Goal: Task Accomplishment & Management: Understand process/instructions

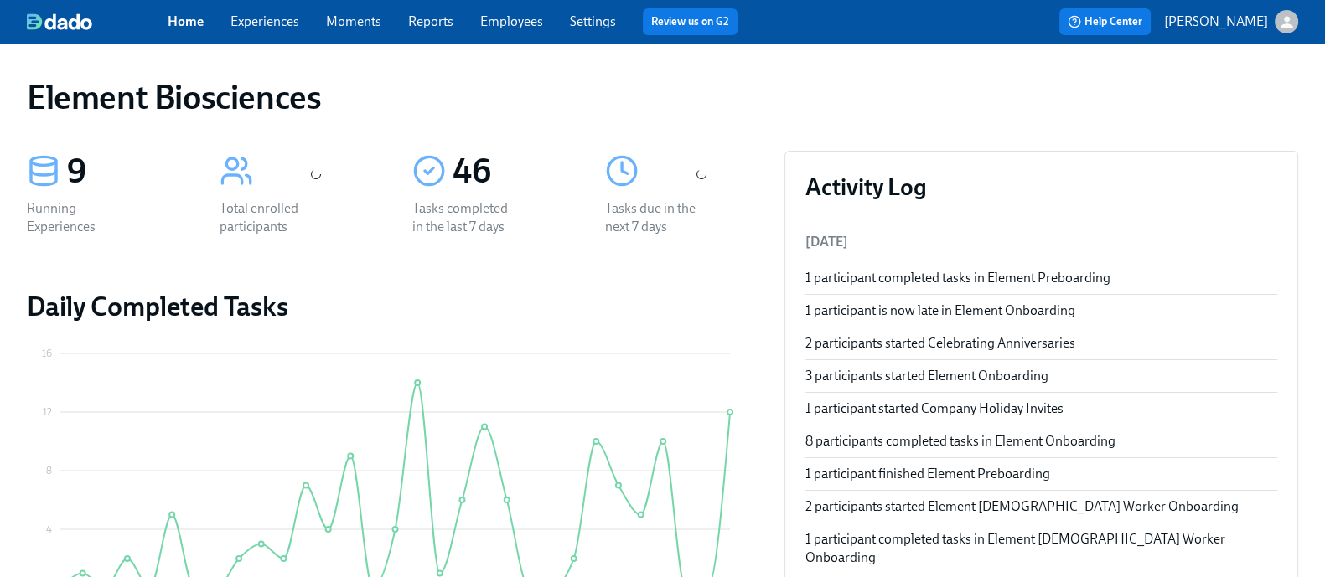
click at [274, 17] on link "Experiences" at bounding box center [264, 21] width 69 height 16
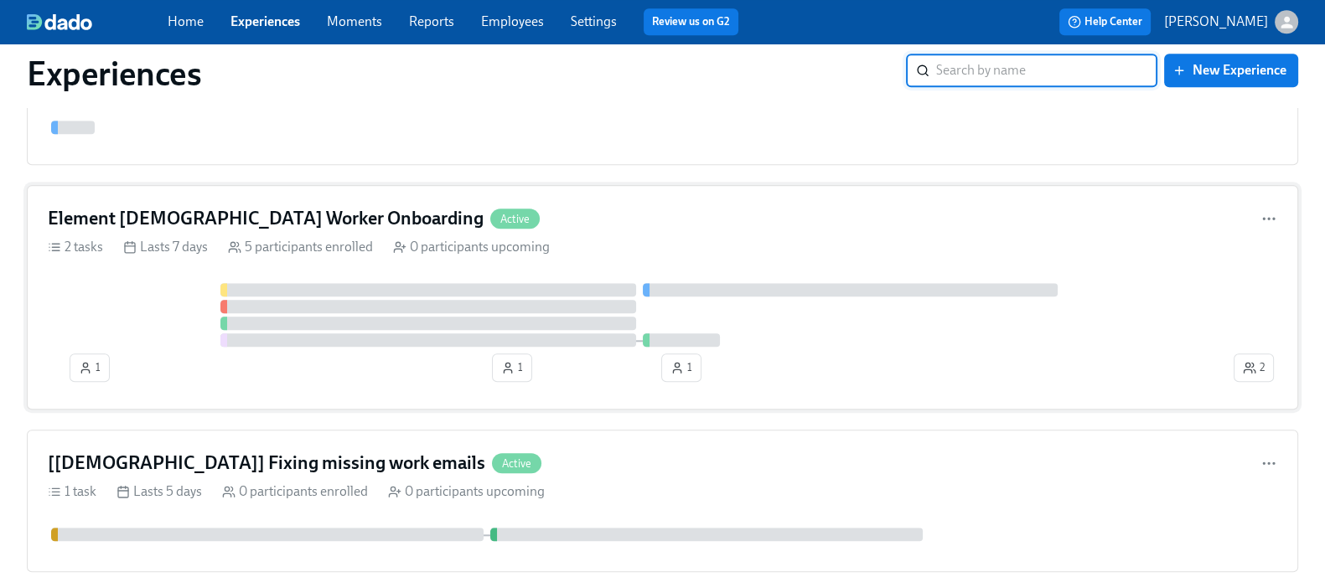
scroll to position [2081, 0]
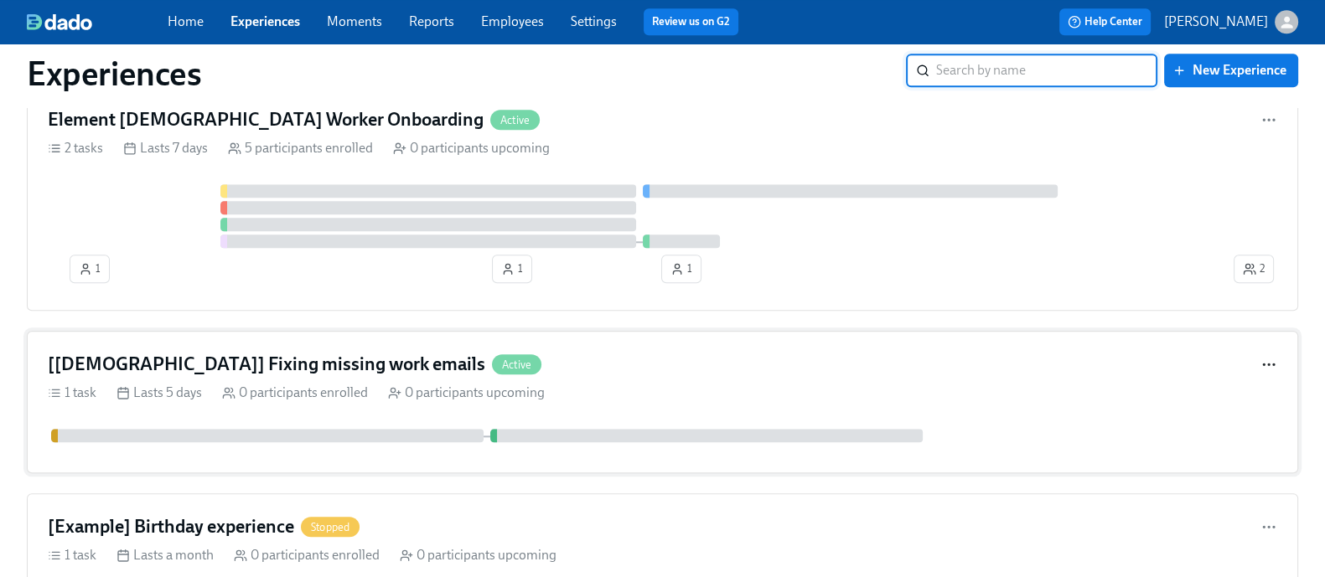
click at [1261, 373] on icon "button" at bounding box center [1269, 364] width 17 height 17
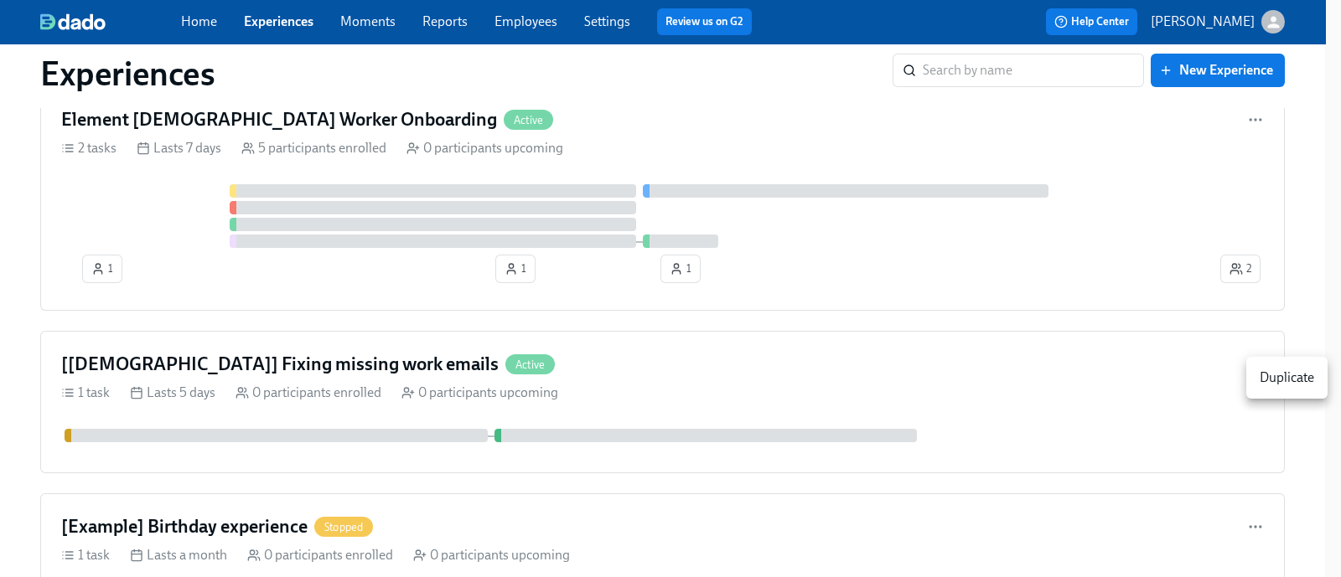
click at [1126, 407] on div at bounding box center [670, 288] width 1341 height 577
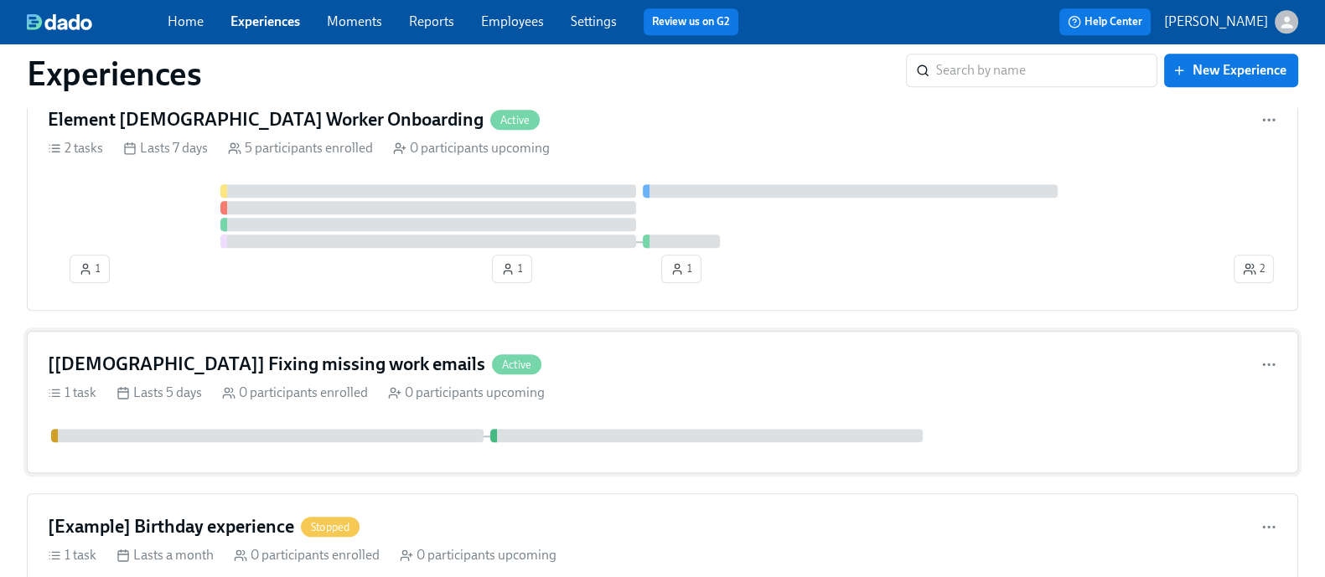
click at [1192, 375] on div "[[DEMOGRAPHIC_DATA]] Fixing missing work emails Active" at bounding box center [663, 364] width 1230 height 25
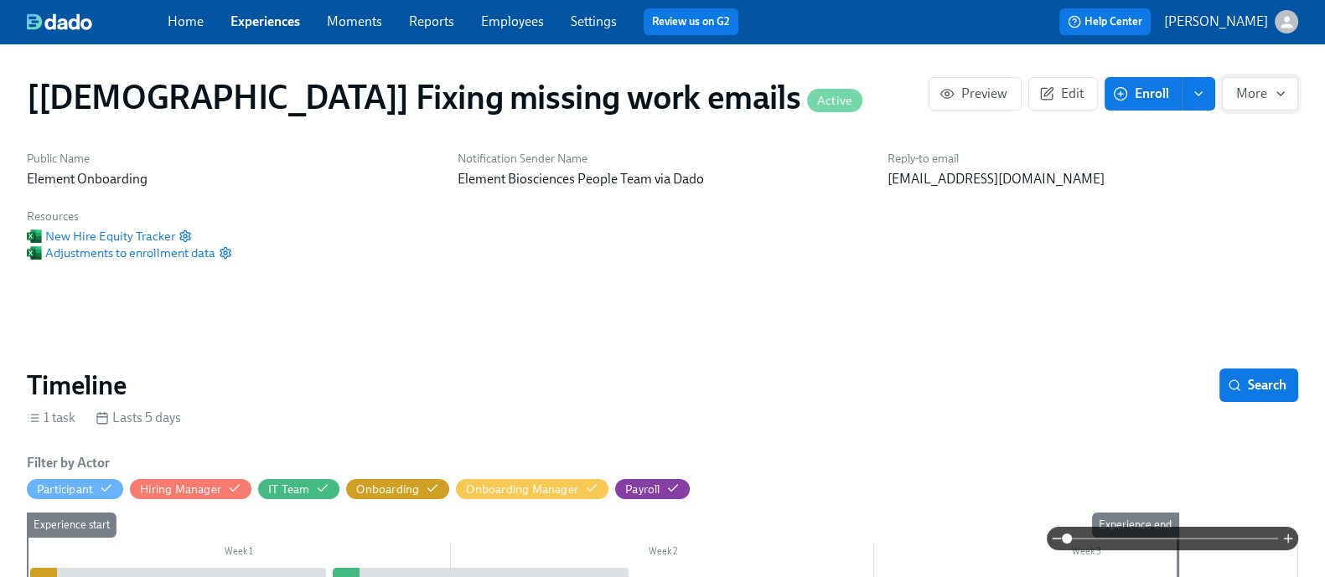
click at [1248, 94] on span "More" at bounding box center [1260, 93] width 48 height 17
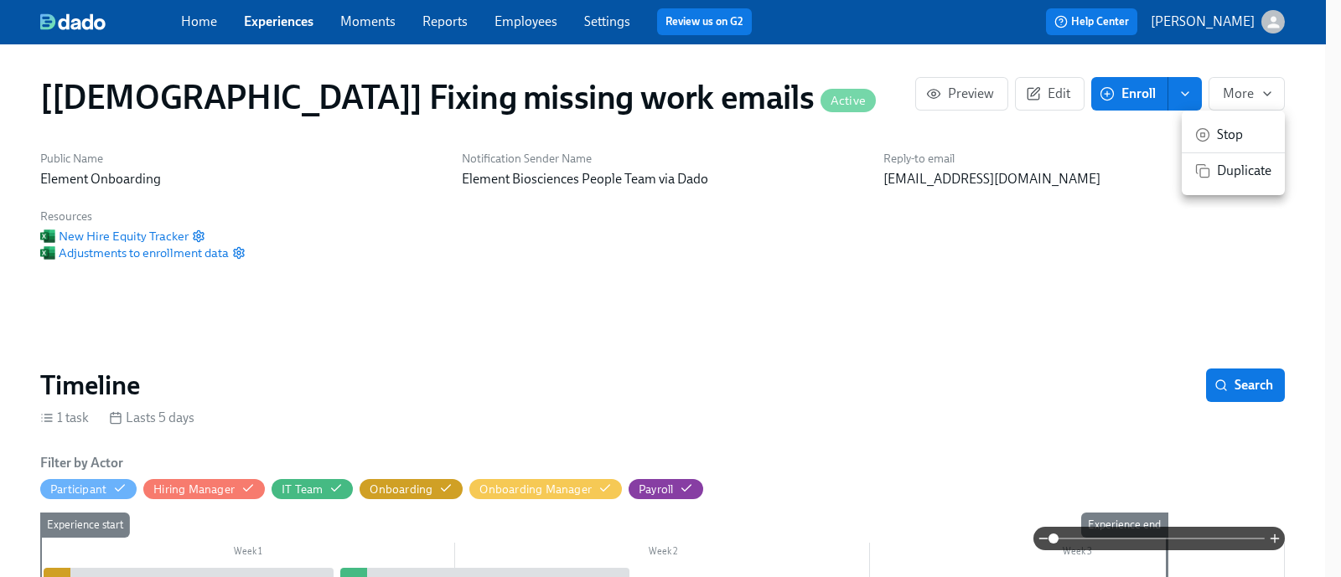
click at [1092, 291] on div at bounding box center [670, 288] width 1341 height 577
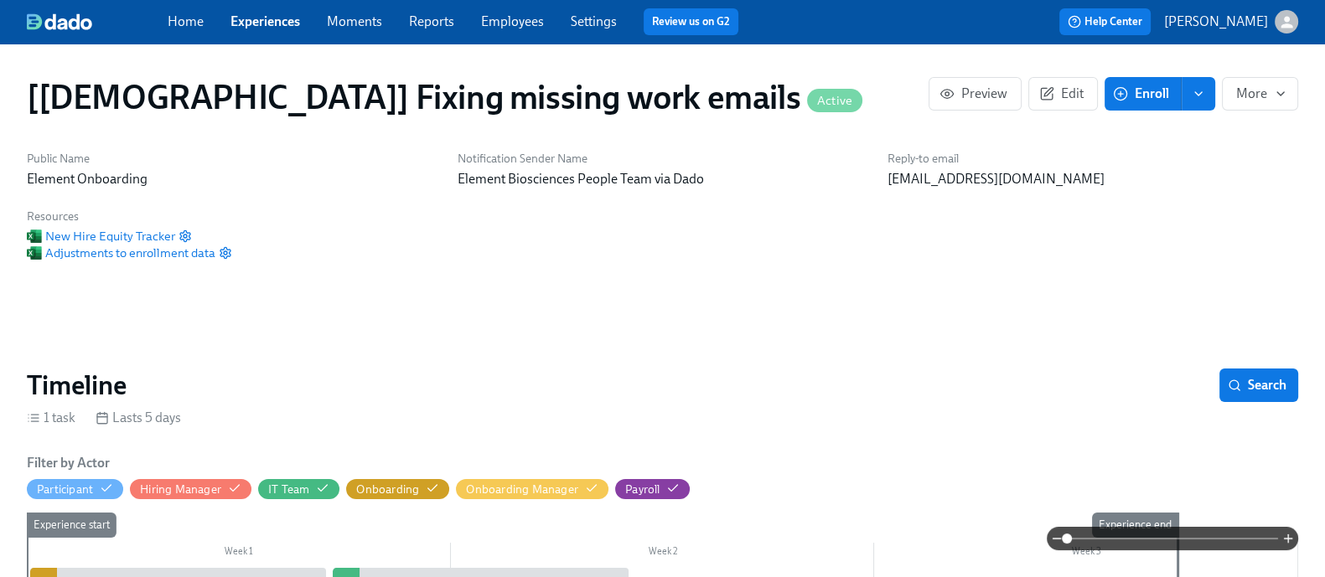
click at [293, 15] on link "Experiences" at bounding box center [265, 21] width 70 height 16
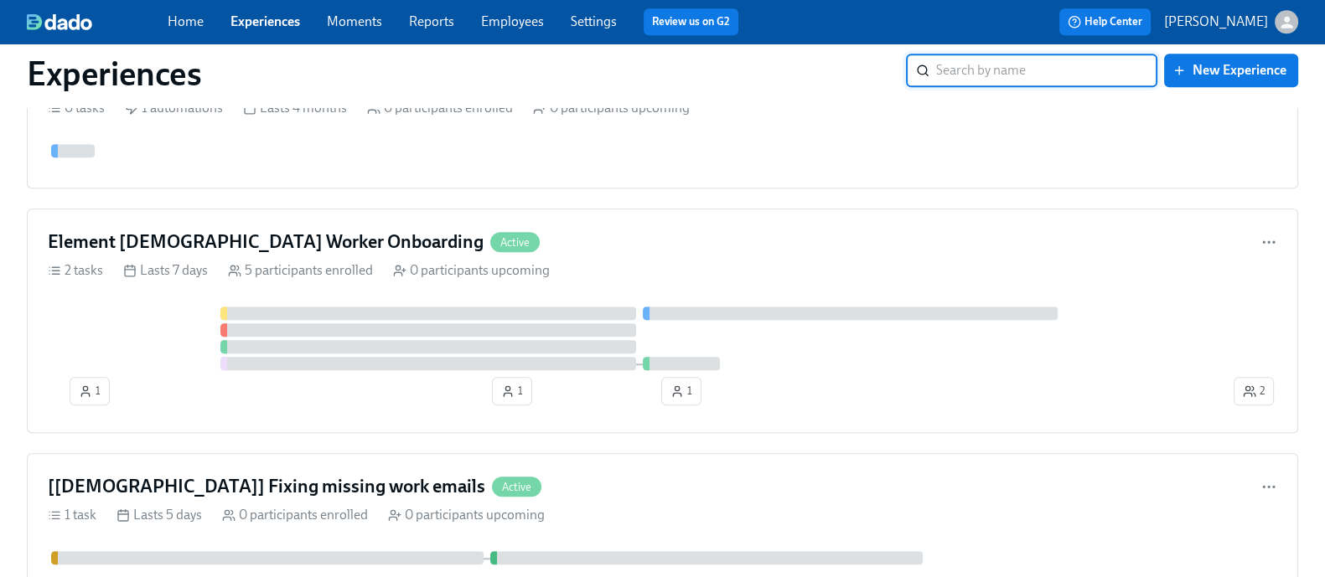
scroll to position [1904, 0]
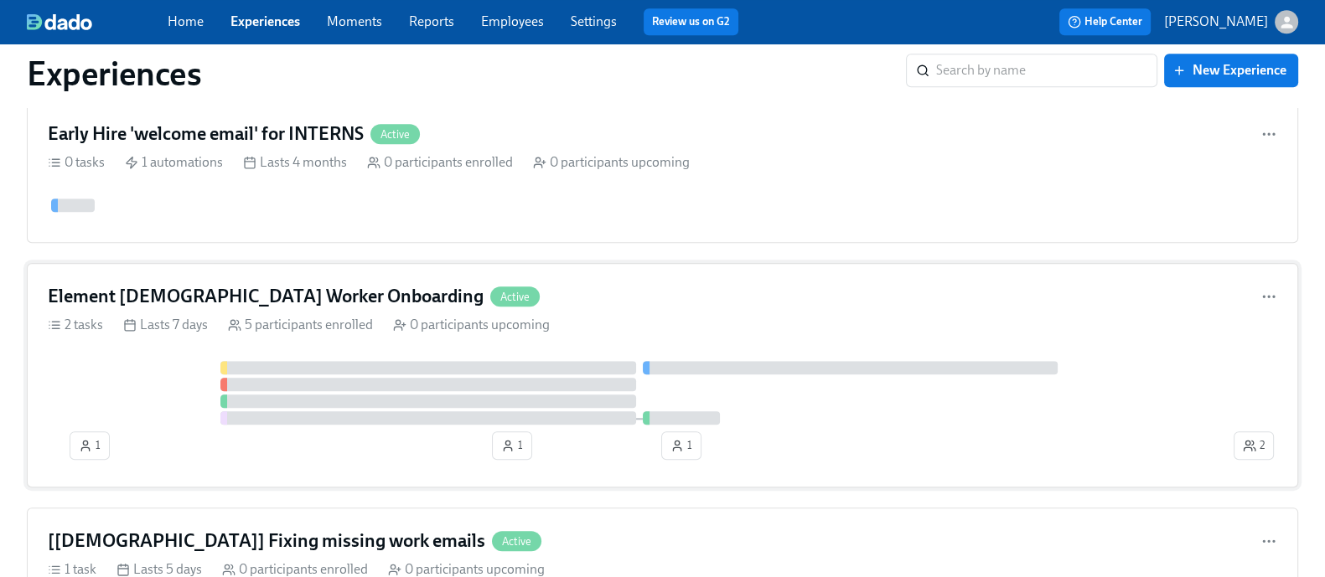
click at [172, 360] on div "Element [DEMOGRAPHIC_DATA] Worker Onboarding Active 2 tasks Lasts 7 days 5 part…" at bounding box center [662, 375] width 1271 height 225
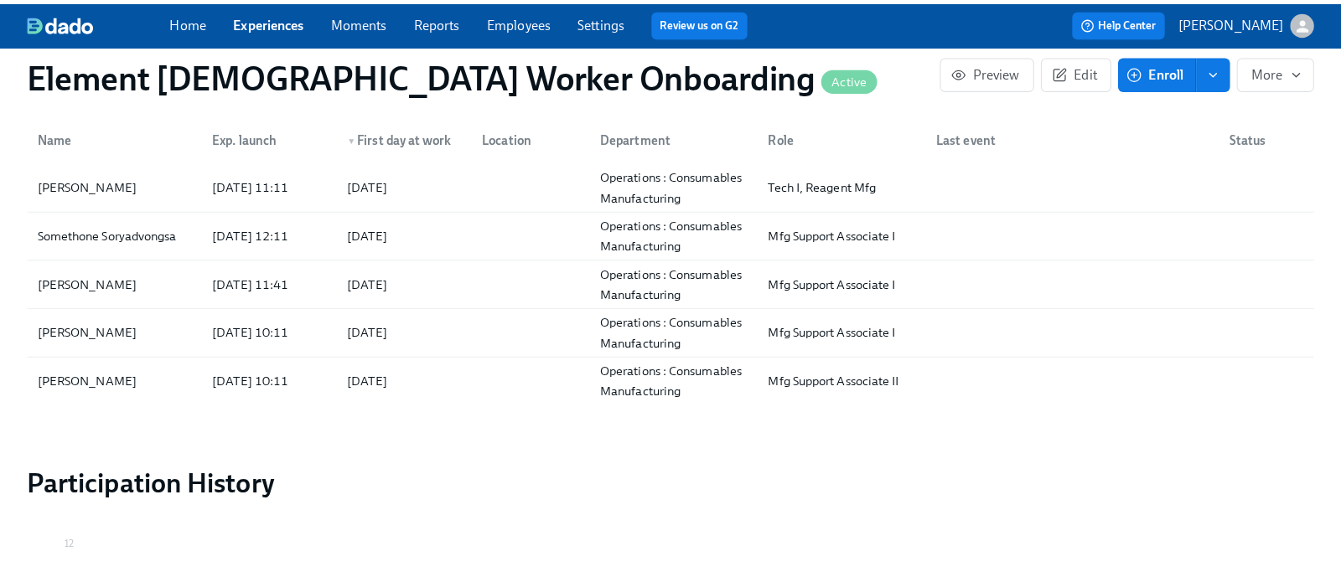
scroll to position [1434, 0]
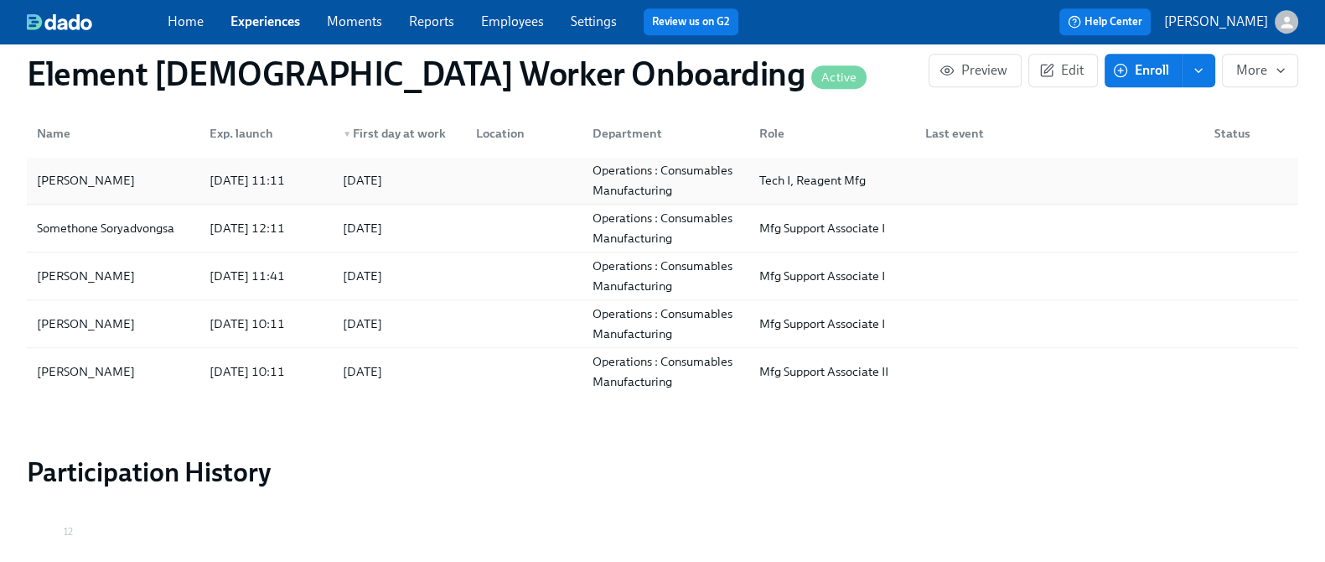
click at [147, 168] on div "[PERSON_NAME]" at bounding box center [113, 180] width 166 height 34
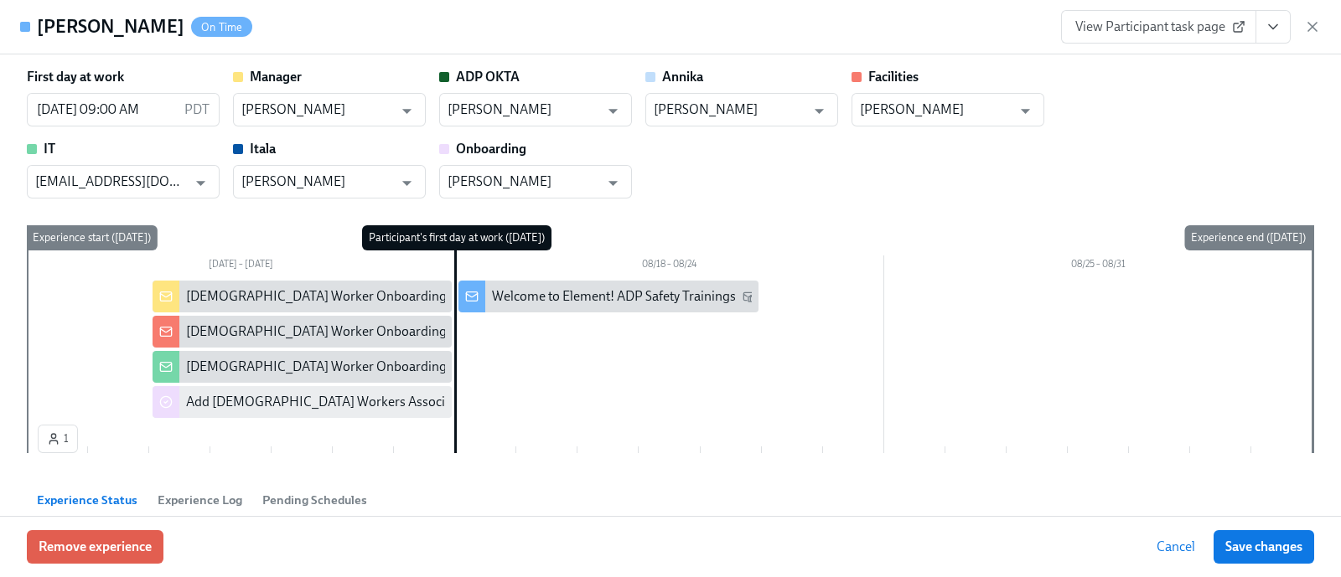
click at [1276, 16] on button "View task page" at bounding box center [1273, 27] width 35 height 34
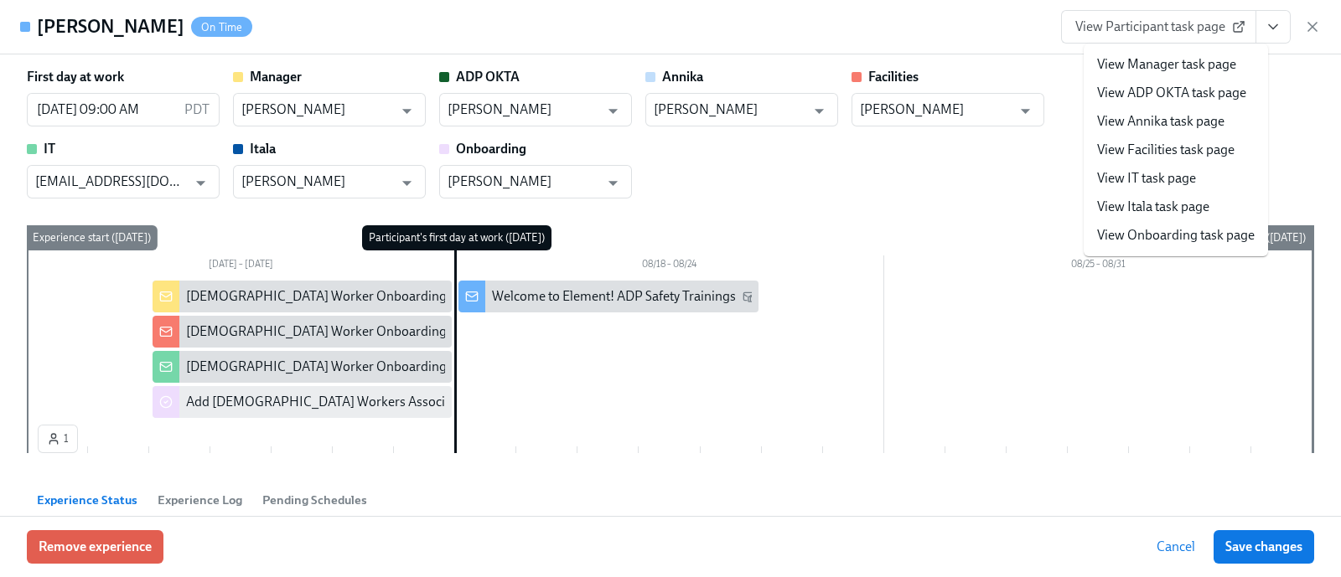
click at [1165, 228] on link "View Onboarding task page" at bounding box center [1176, 235] width 158 height 18
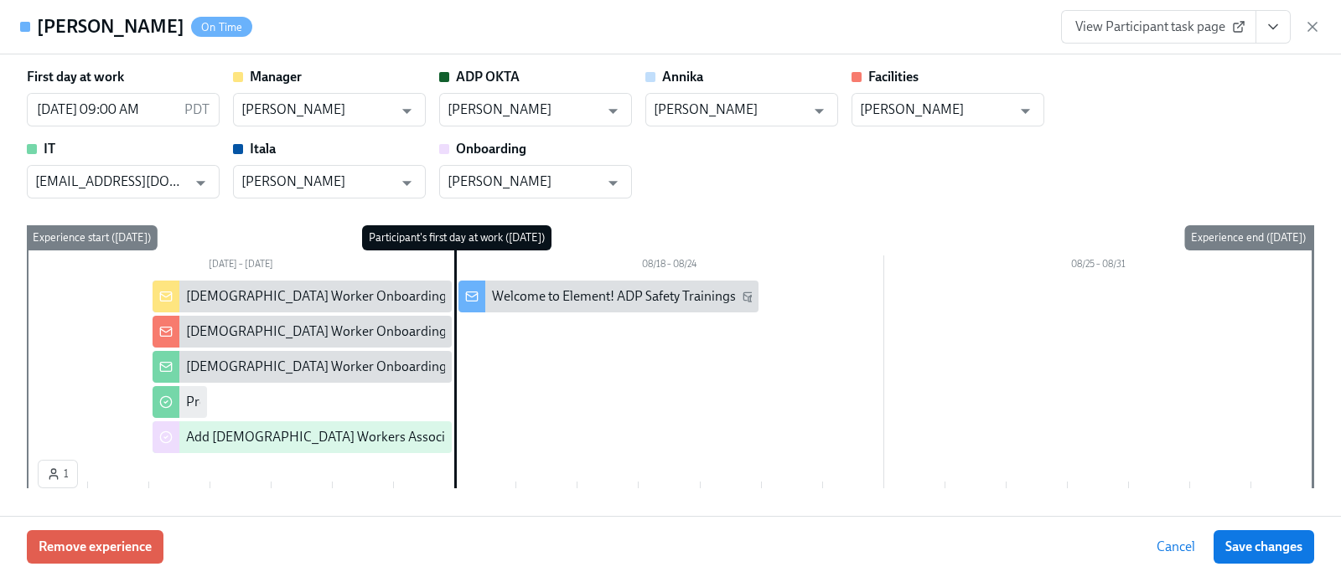
scroll to position [0, 860]
